Goal: Information Seeking & Learning: Find specific fact

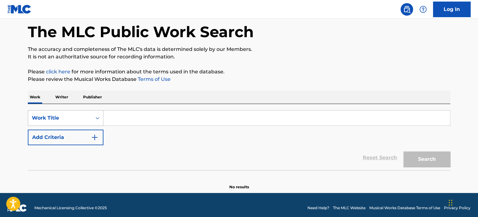
click at [60, 126] on div "Work Title" at bounding box center [66, 118] width 76 height 16
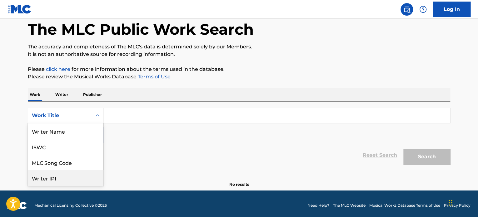
scroll to position [31, 0]
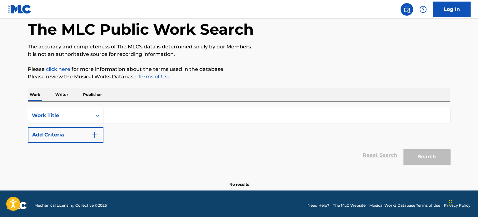
click at [129, 114] on input "Search Form" at bounding box center [276, 115] width 347 height 15
paste input "1-800"
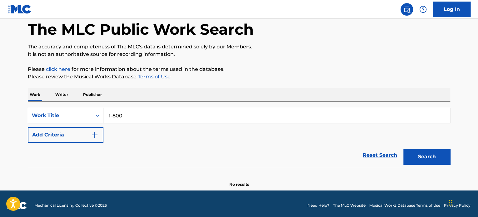
type input "1-800"
click at [436, 149] on button "Search" at bounding box center [427, 157] width 47 height 16
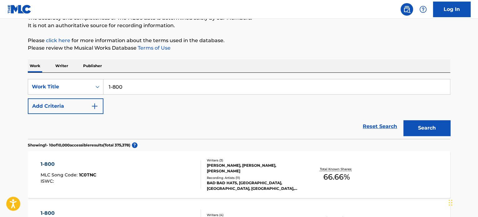
scroll to position [94, 0]
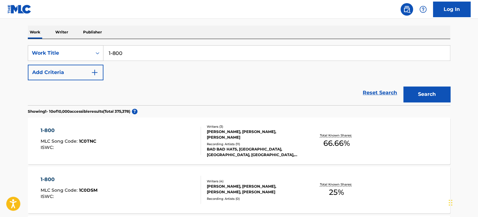
click at [179, 138] on div "1-800 MLC Song Code : 1C0TNC ISWC :" at bounding box center [121, 141] width 161 height 28
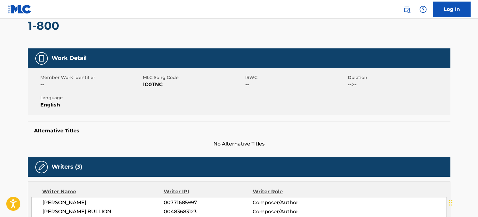
scroll to position [156, 0]
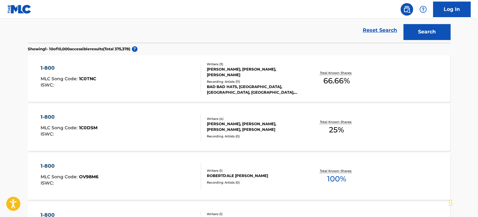
scroll to position [94, 0]
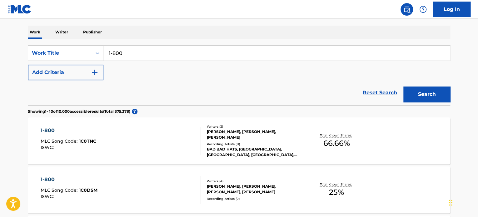
click at [64, 76] on button "Add Criteria" at bounding box center [66, 73] width 76 height 16
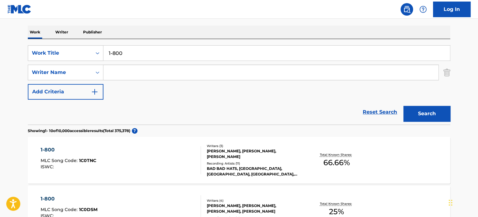
click at [117, 71] on input "Search Form" at bounding box center [270, 72] width 335 height 15
paste input "ALEXANDER GUMUCHIAN"
type input "ALEXANDER GUMUCHIAN"
click at [424, 108] on button "Search" at bounding box center [427, 114] width 47 height 16
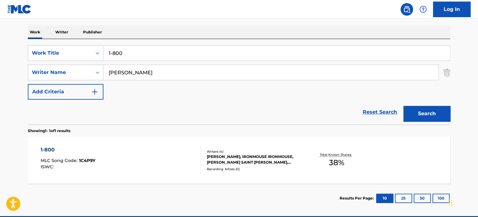
click at [176, 161] on div "1-800 MLC Song Code : 1C4P9Y ISWC :" at bounding box center [121, 160] width 161 height 28
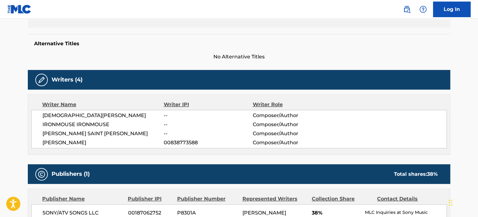
scroll to position [188, 0]
